Goal: Task Accomplishment & Management: Complete application form

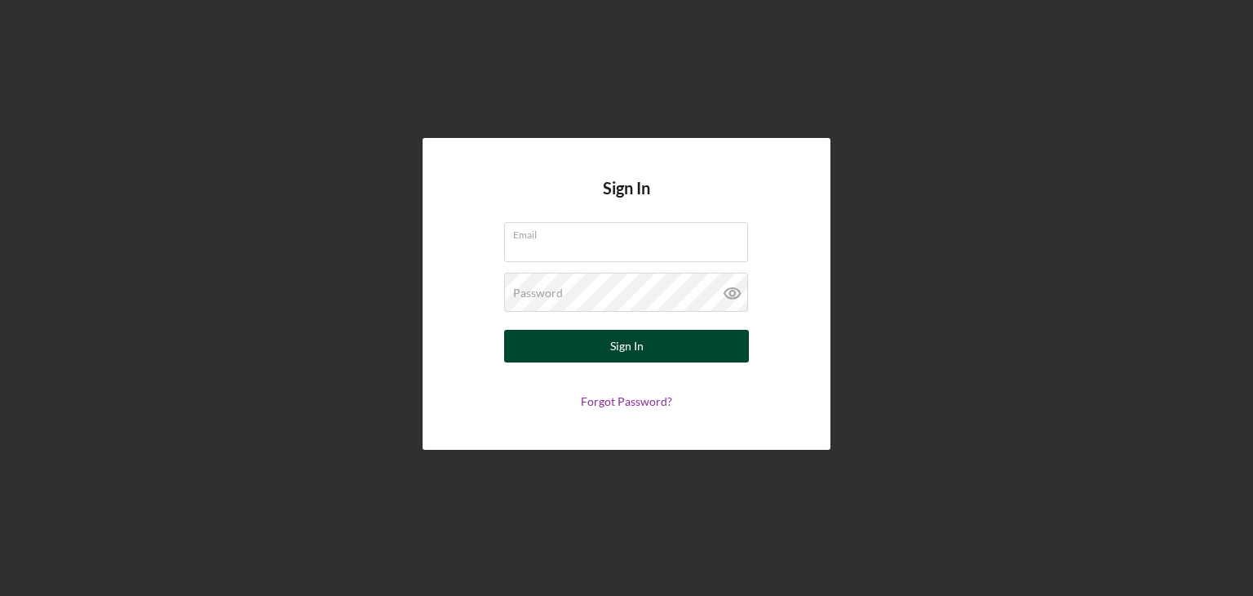
type input "[EMAIL_ADDRESS][DOMAIN_NAME]"
click at [620, 340] on div "Sign In" at bounding box center [626, 346] width 33 height 33
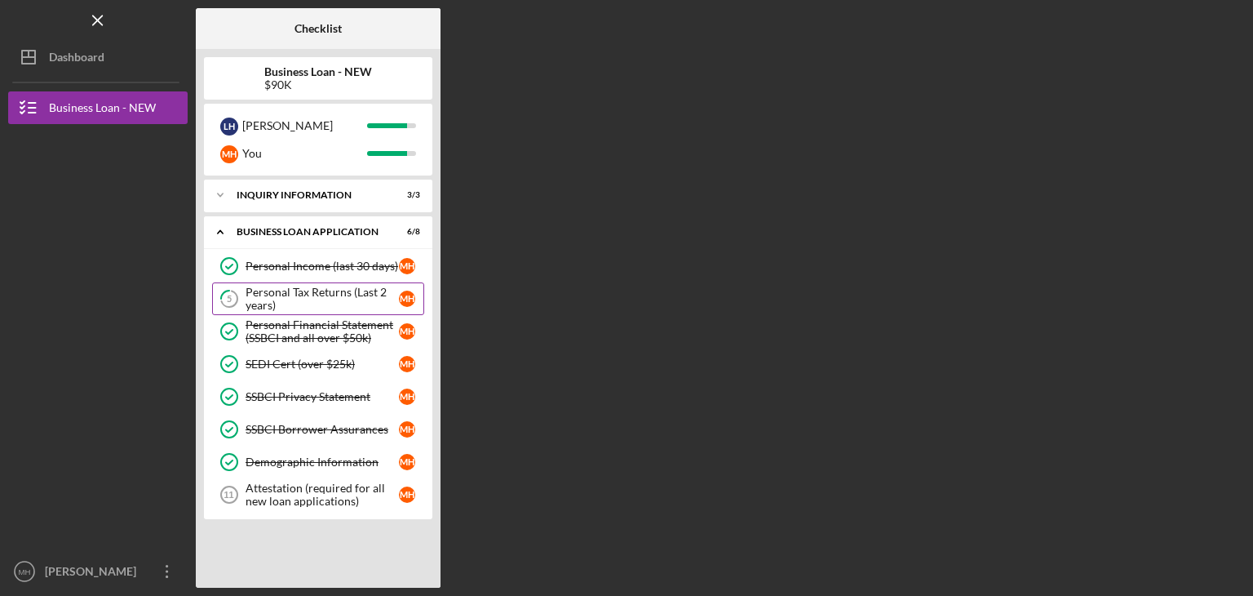
click at [348, 295] on div "Personal Tax Returns (Last 2 years)" at bounding box center [322, 299] width 153 height 26
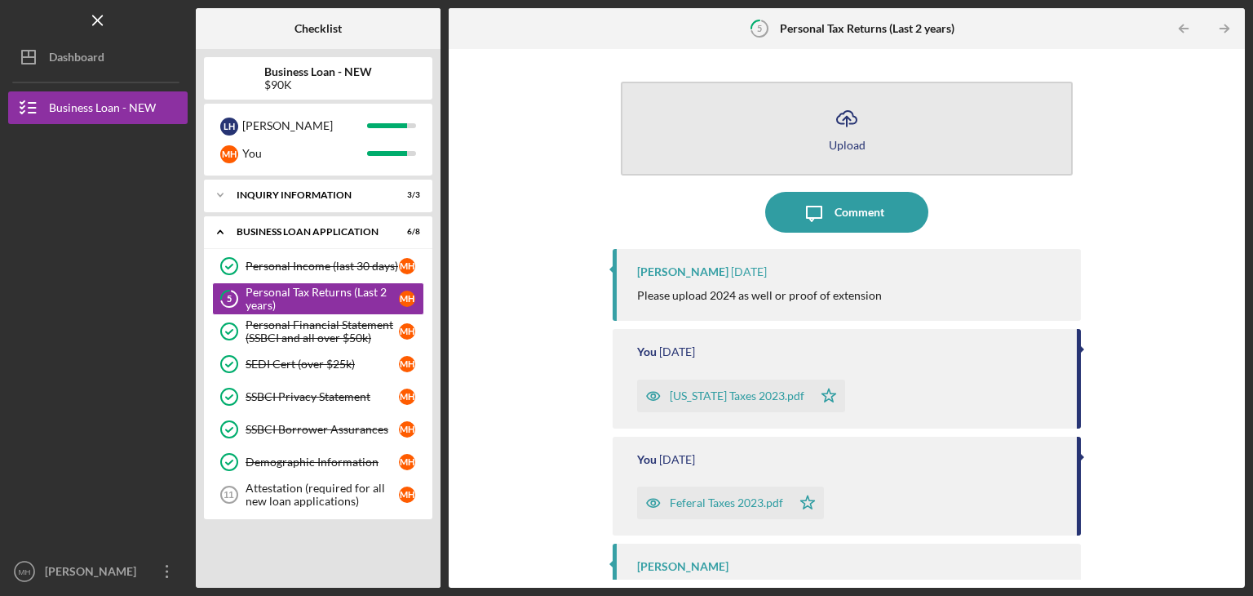
click at [849, 118] on icon "Icon/Upload" at bounding box center [847, 118] width 41 height 41
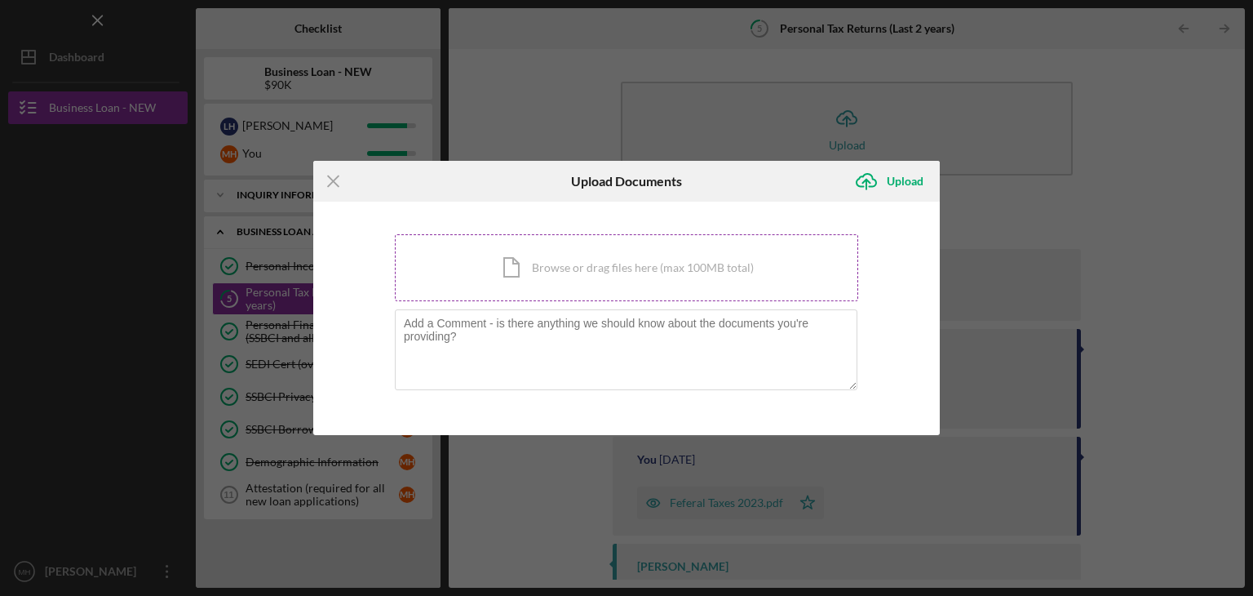
click at [554, 267] on div "Icon/Document Browse or drag files here (max 100MB total) Tap to choose files o…" at bounding box center [626, 267] width 463 height 67
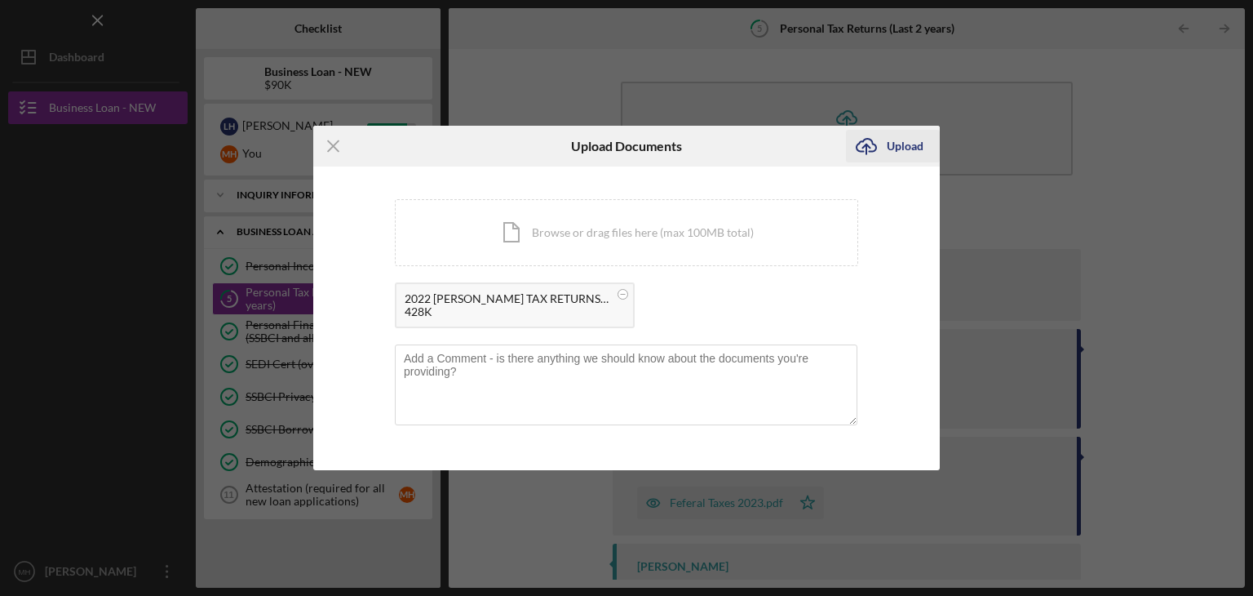
click at [883, 147] on icon "Icon/Upload" at bounding box center [866, 146] width 41 height 41
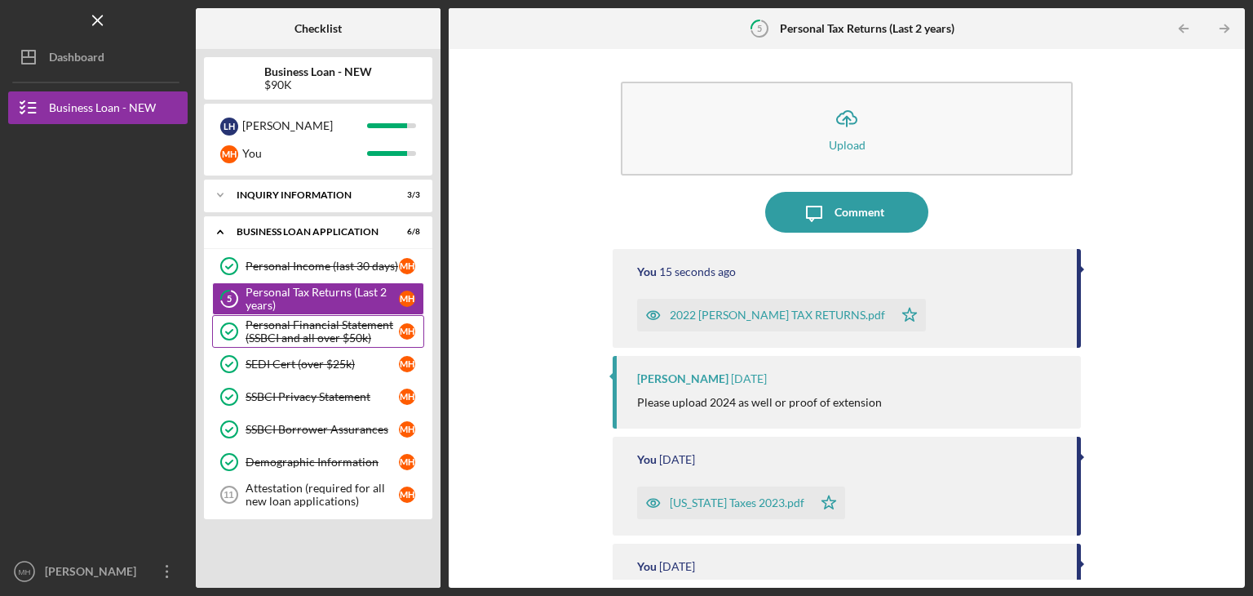
click at [343, 329] on div "Personal Financial Statement (SSBCI and all over $50k)" at bounding box center [322, 331] width 153 height 26
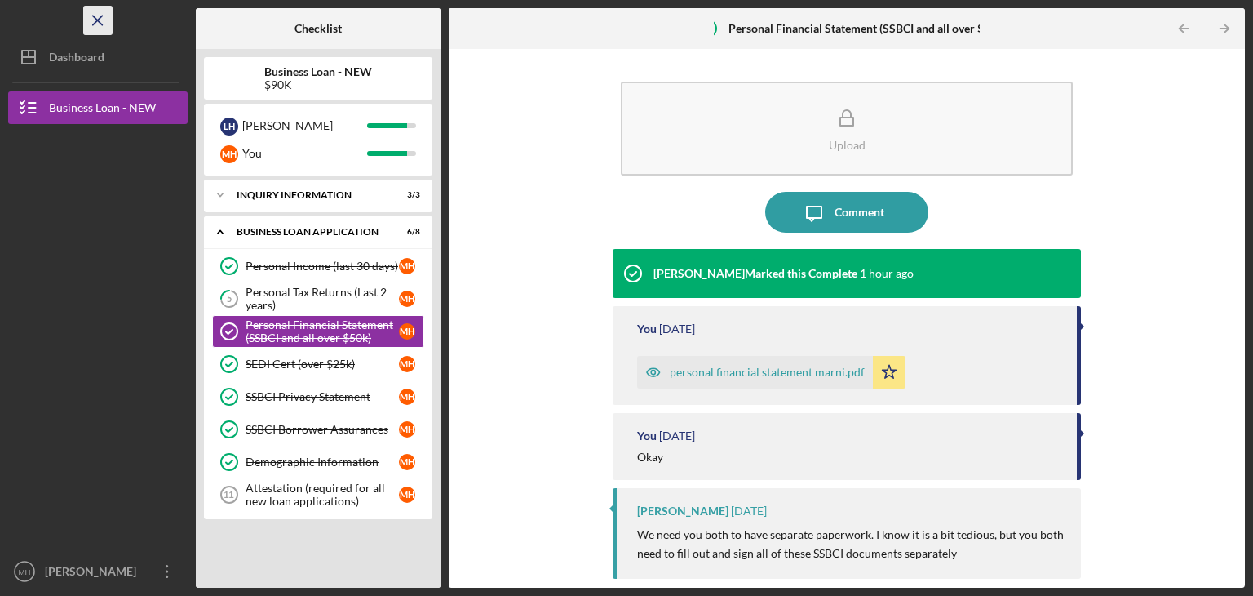
click at [96, 16] on icon "Icon/Menu Close" at bounding box center [98, 20] width 37 height 37
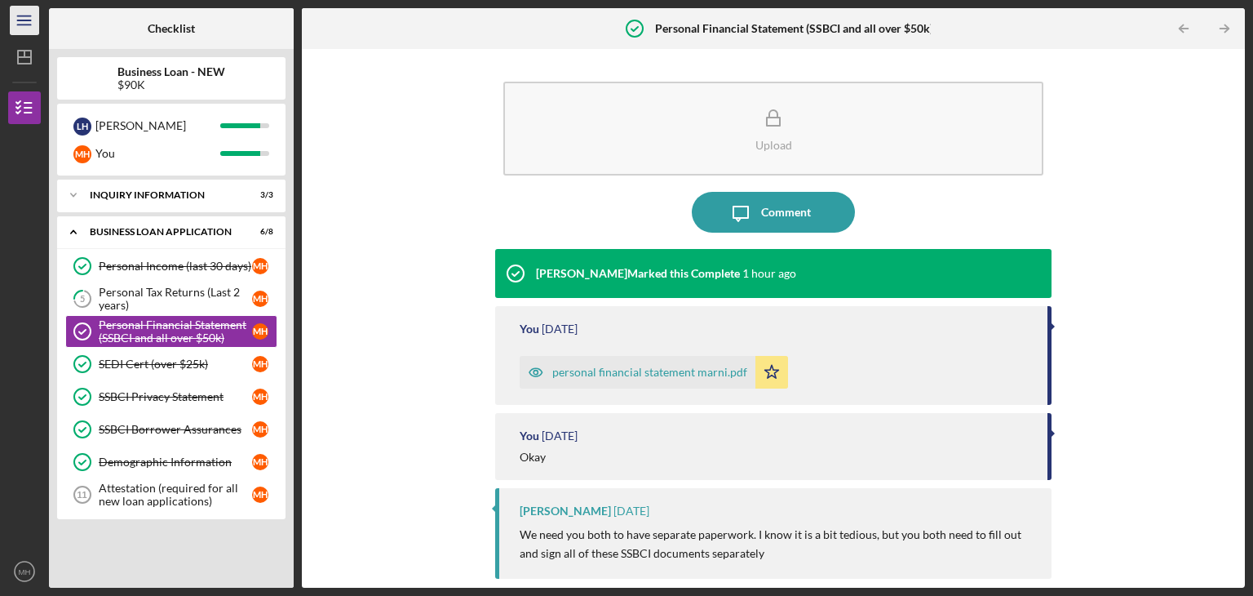
click at [23, 24] on line "button" at bounding box center [23, 24] width 13 height 0
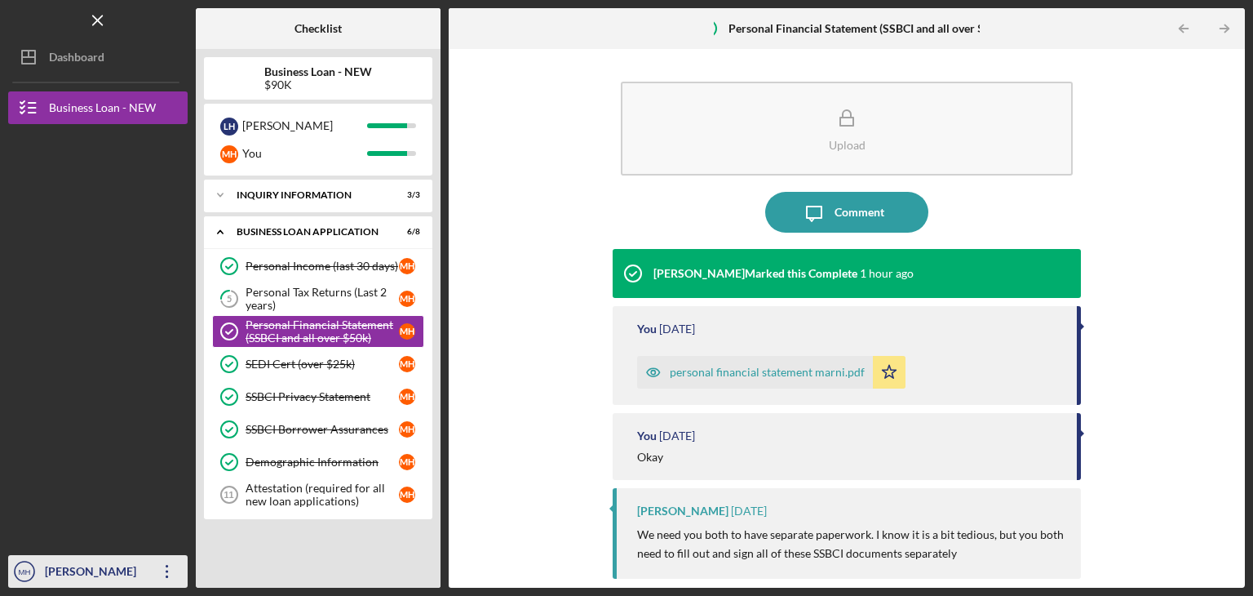
click at [29, 572] on text "MH" at bounding box center [25, 571] width 12 height 9
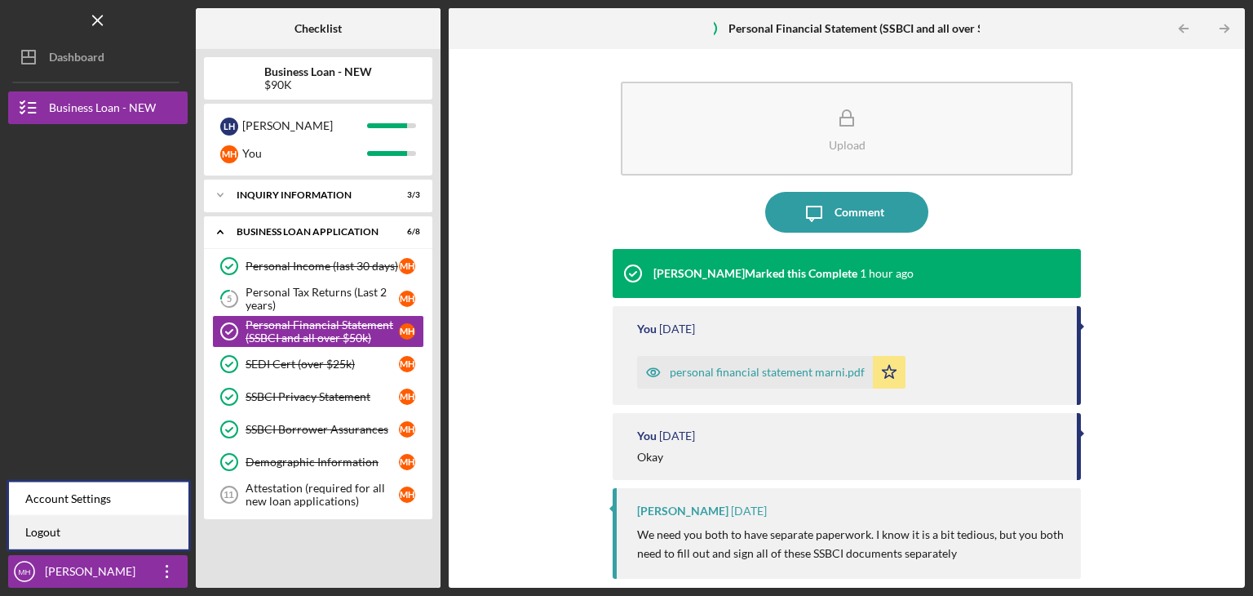
click at [33, 522] on link "Logout" at bounding box center [99, 532] width 180 height 33
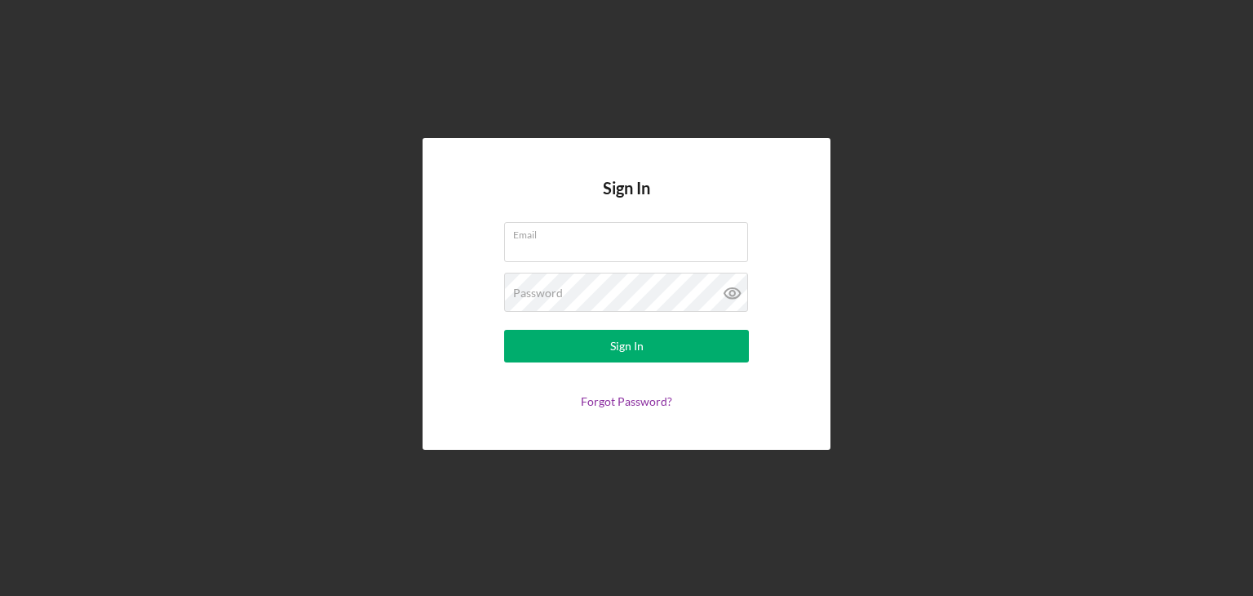
type input "[EMAIL_ADDRESS][DOMAIN_NAME]"
